Goal: Task Accomplishment & Management: Use online tool/utility

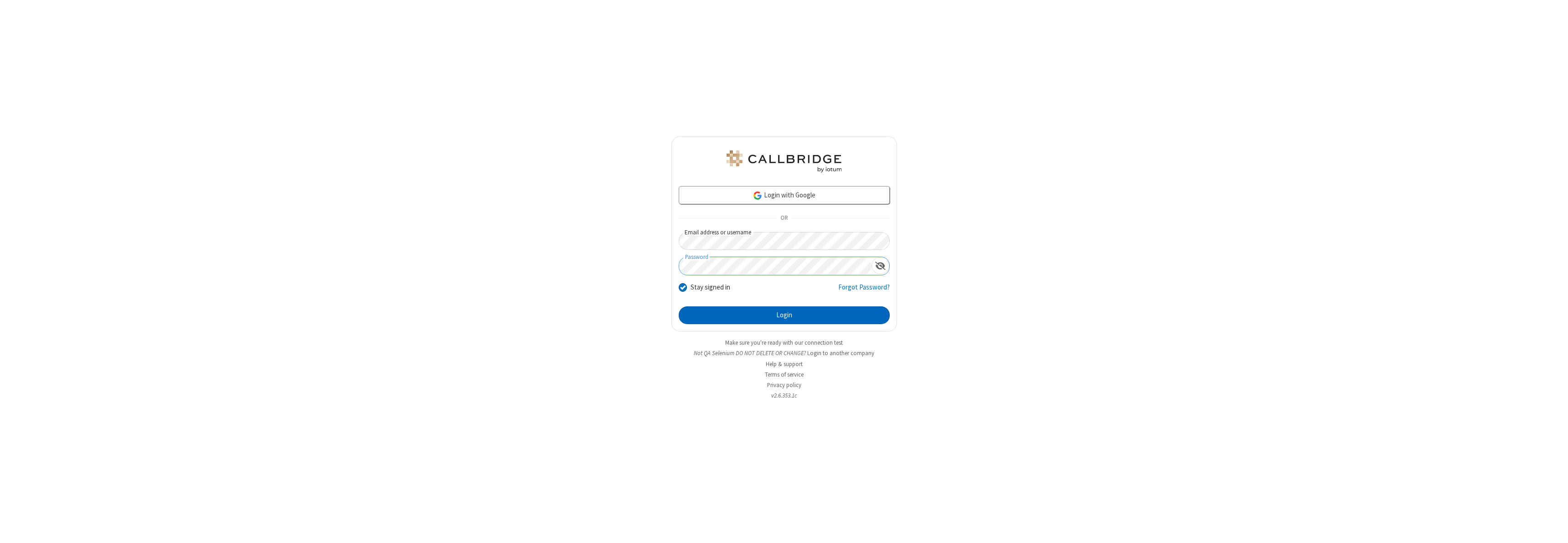
click at [784, 315] on button "Login" at bounding box center [784, 315] width 211 height 18
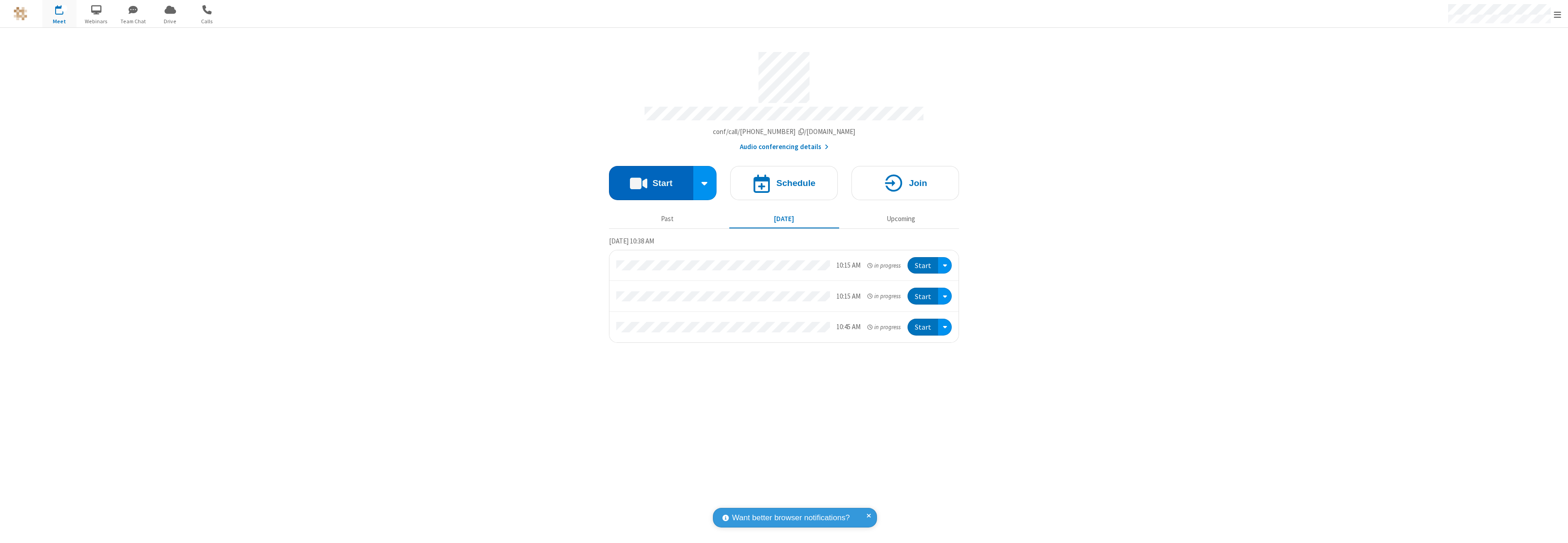
click at [651, 179] on button "Start" at bounding box center [651, 183] width 85 height 34
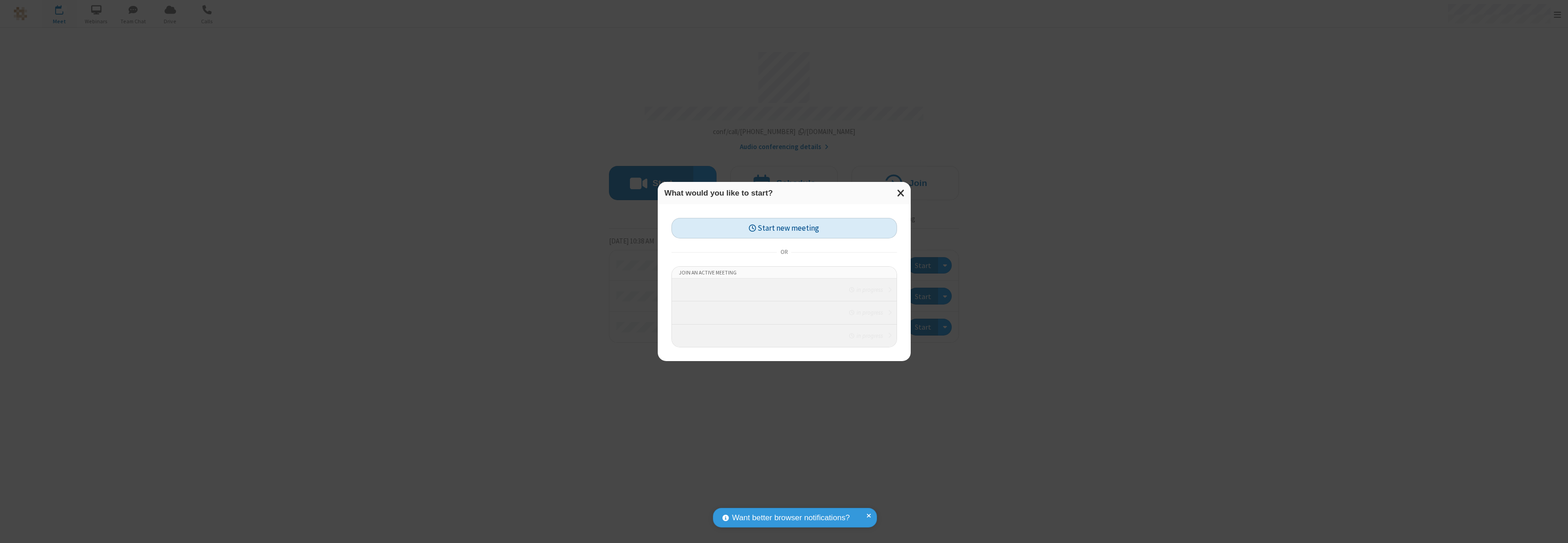
click at [784, 220] on button "Start new meeting" at bounding box center [784, 228] width 226 height 21
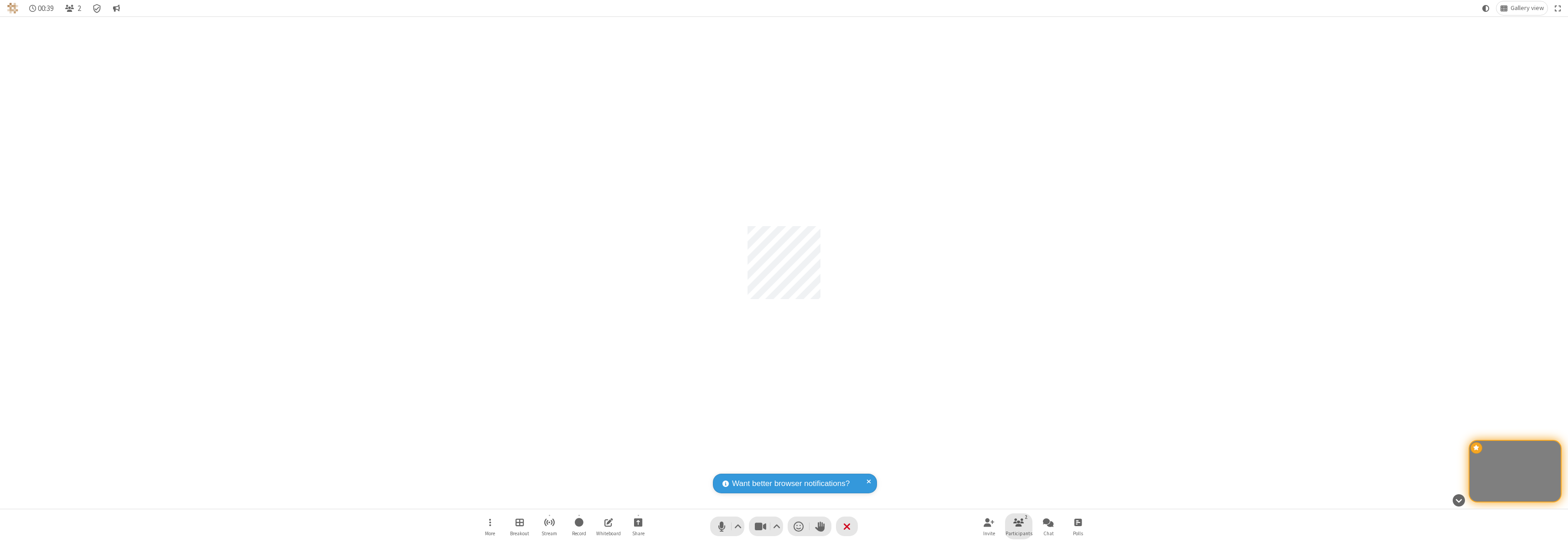
click at [1019, 533] on span "Participants" at bounding box center [1019, 533] width 27 height 5
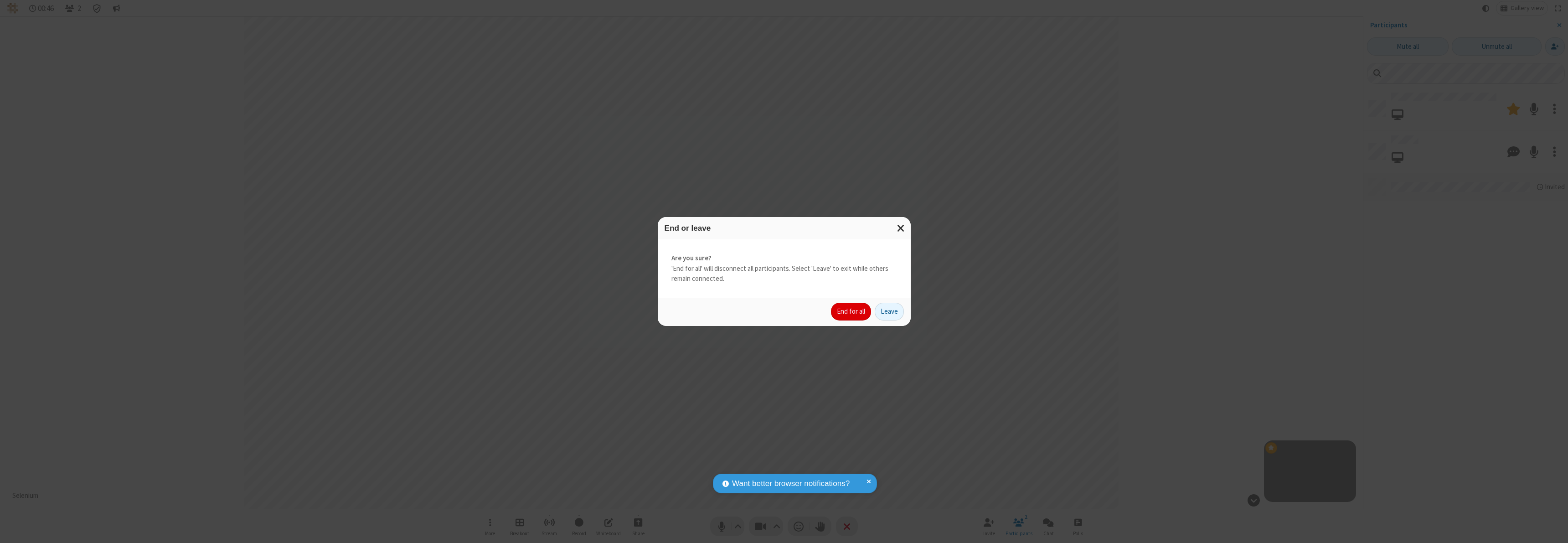
click at [852, 311] on button "End for all" at bounding box center [851, 312] width 40 height 18
